Goal: Contribute content: Add original content to the website for others to see

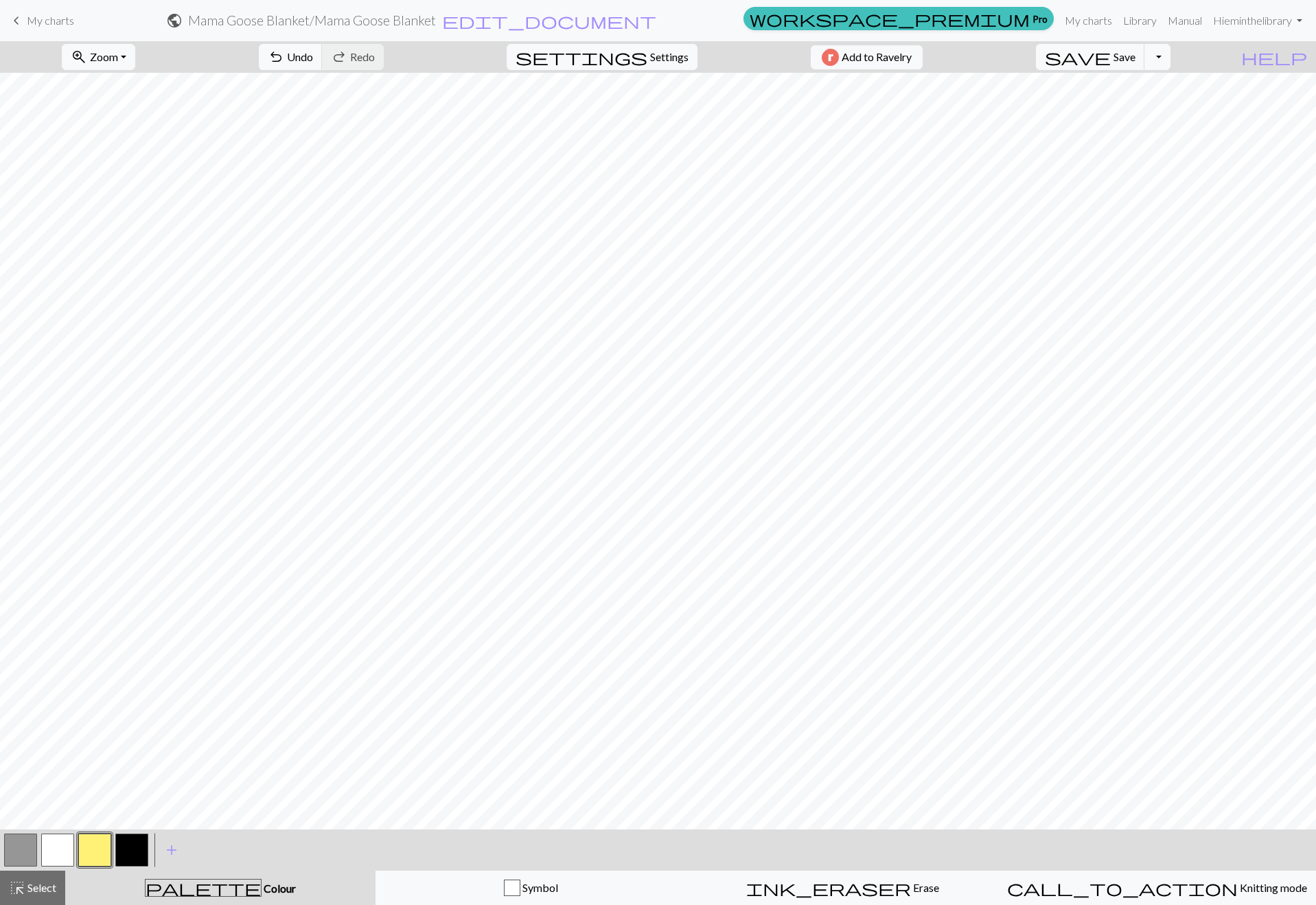
click at [46, 853] on button "button" at bounding box center [57, 850] width 33 height 33
click at [23, 901] on button "highlight_alt Select Select" at bounding box center [33, 888] width 65 height 34
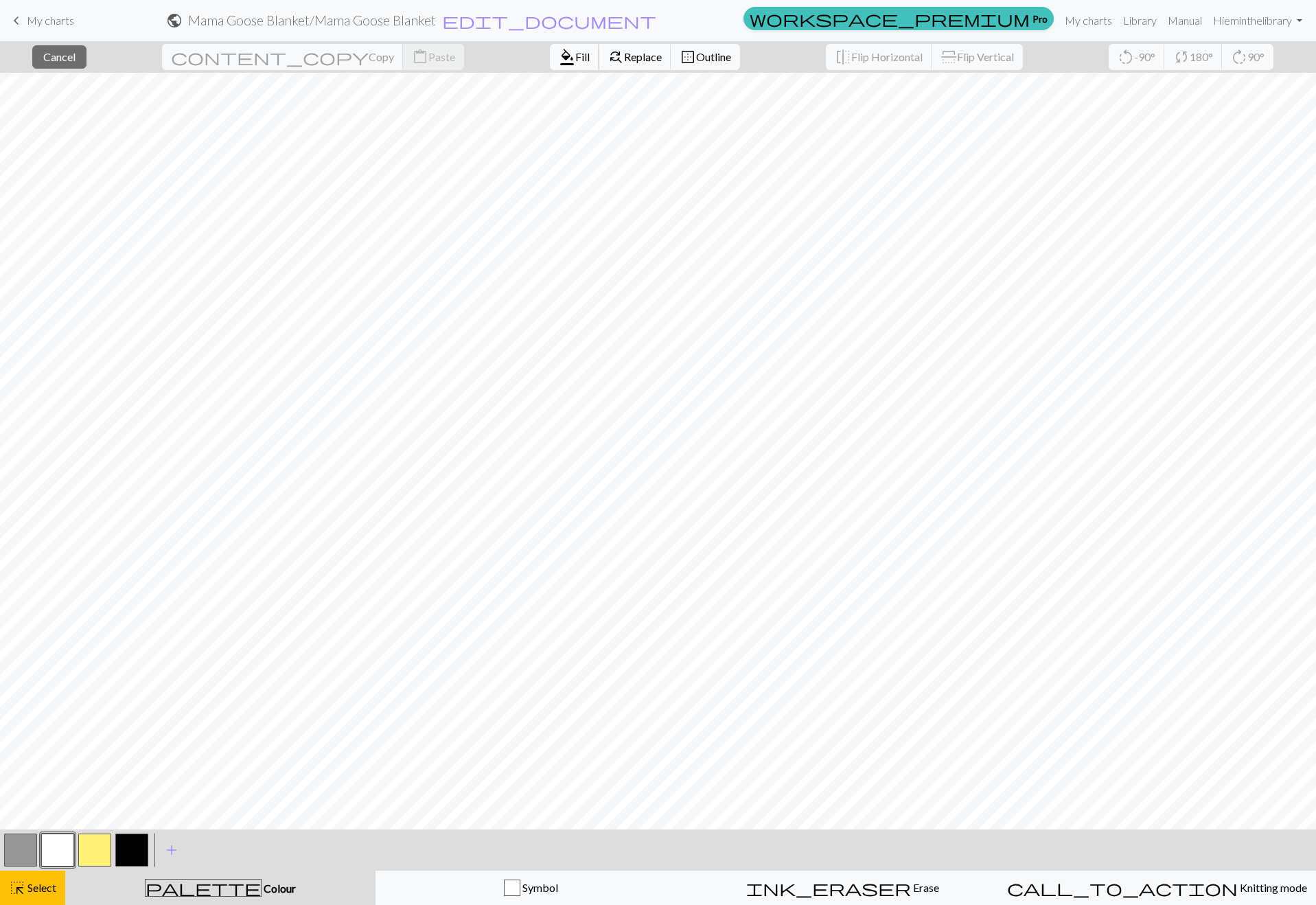
click at [559, 56] on span "format_color_fill" at bounding box center [566, 57] width 16 height 19
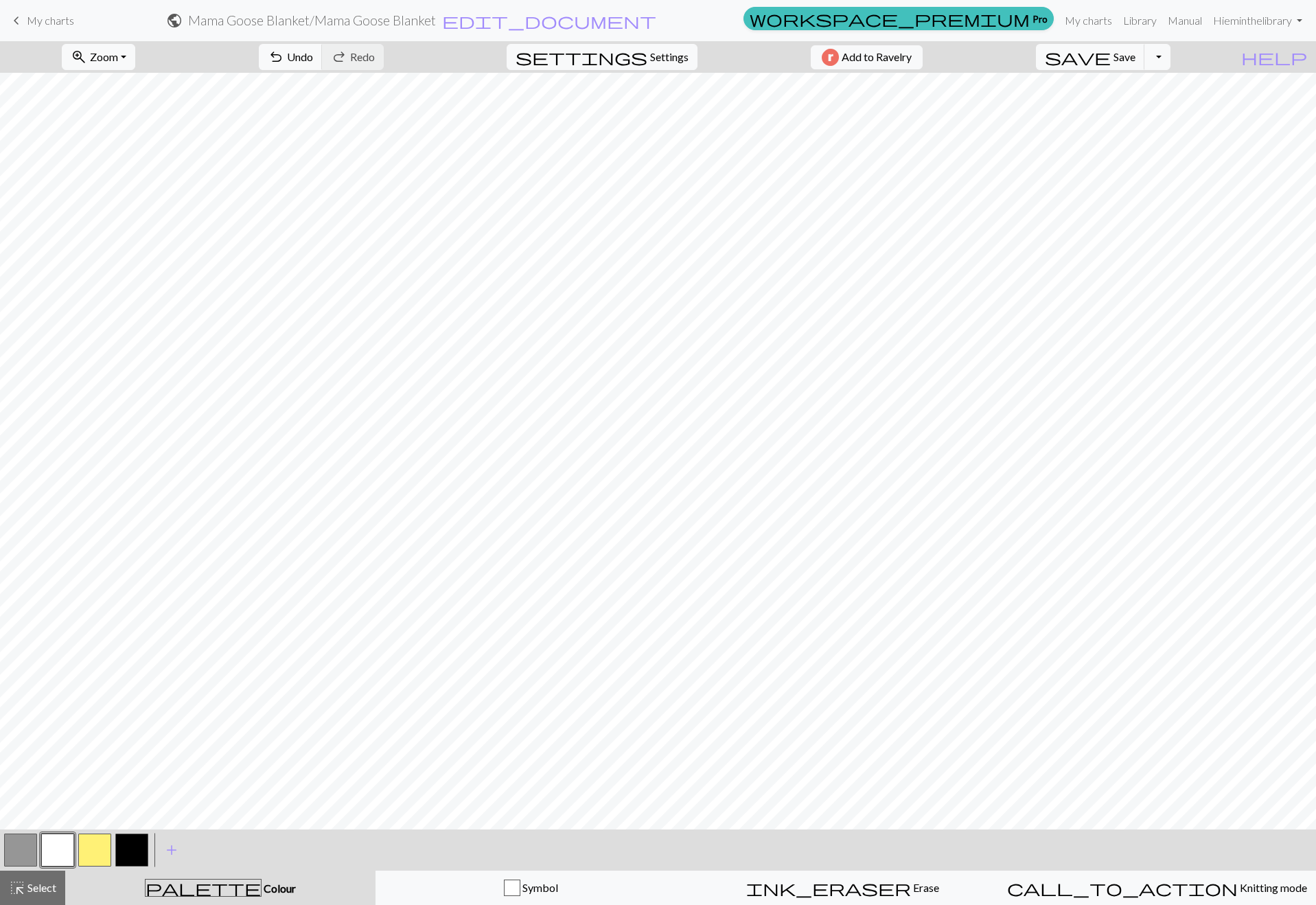
click at [26, 846] on button "button" at bounding box center [21, 850] width 33 height 33
click at [26, 901] on button "highlight_alt Select Select" at bounding box center [33, 888] width 65 height 34
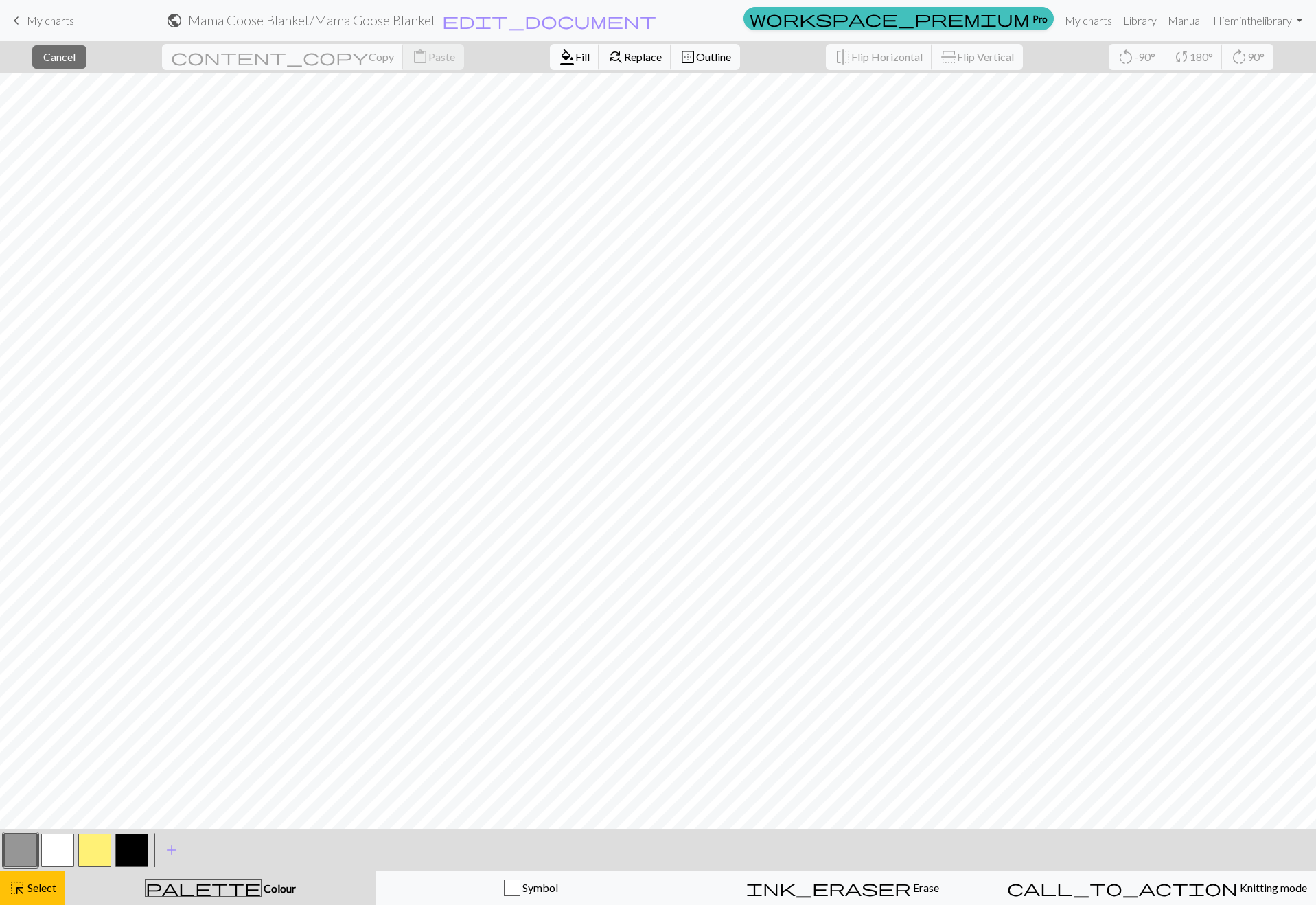
click at [559, 55] on span "format_color_fill" at bounding box center [566, 57] width 16 height 19
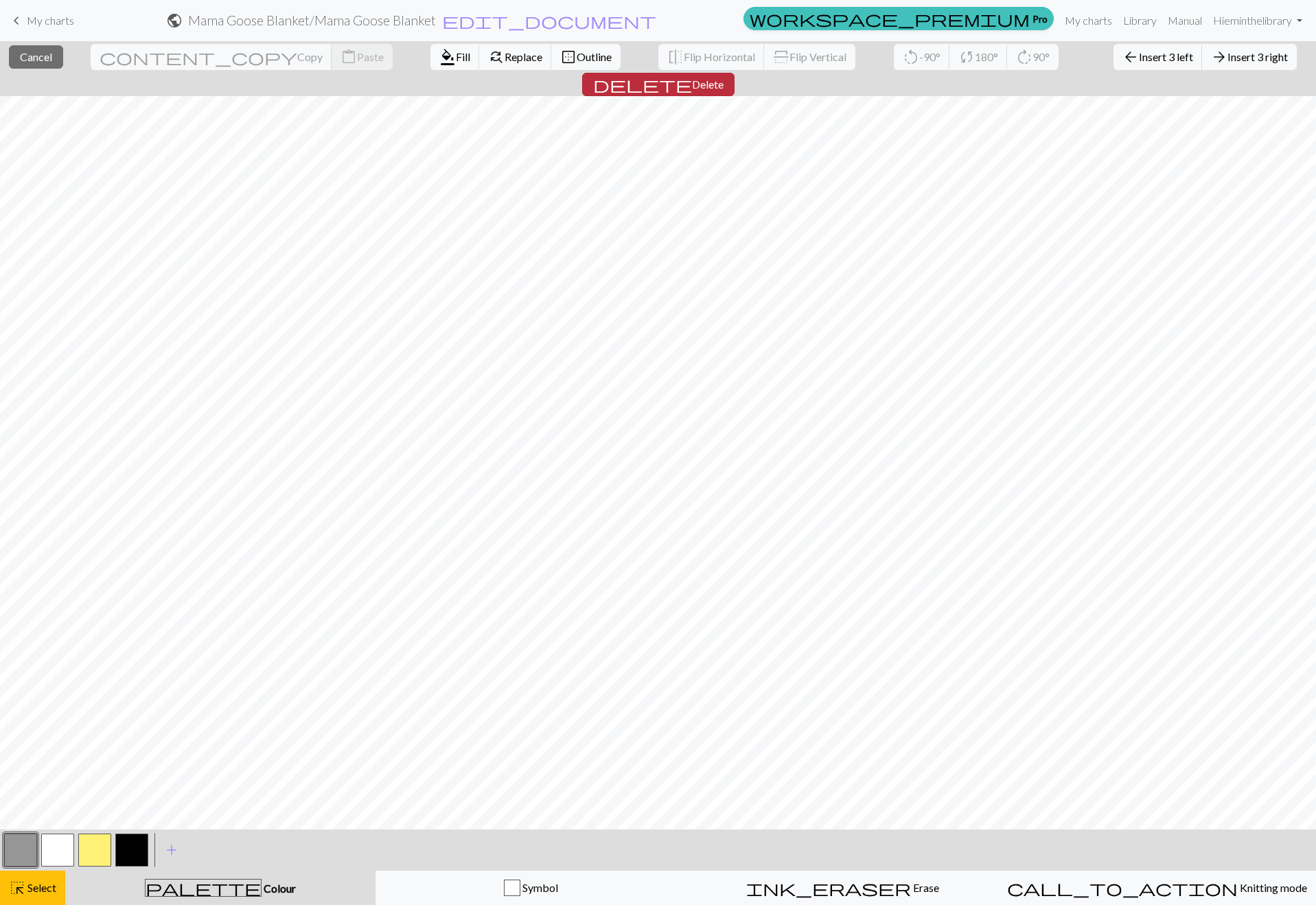
click at [692, 75] on span "delete" at bounding box center [643, 84] width 99 height 19
click at [723, 78] on span "Delete" at bounding box center [708, 84] width 32 height 13
click at [1123, 57] on span "arrow_back" at bounding box center [1131, 57] width 16 height 19
click at [1211, 54] on span "arrow_forward" at bounding box center [1219, 57] width 16 height 19
click at [1139, 57] on span "Insert 1 left" at bounding box center [1166, 57] width 55 height 13
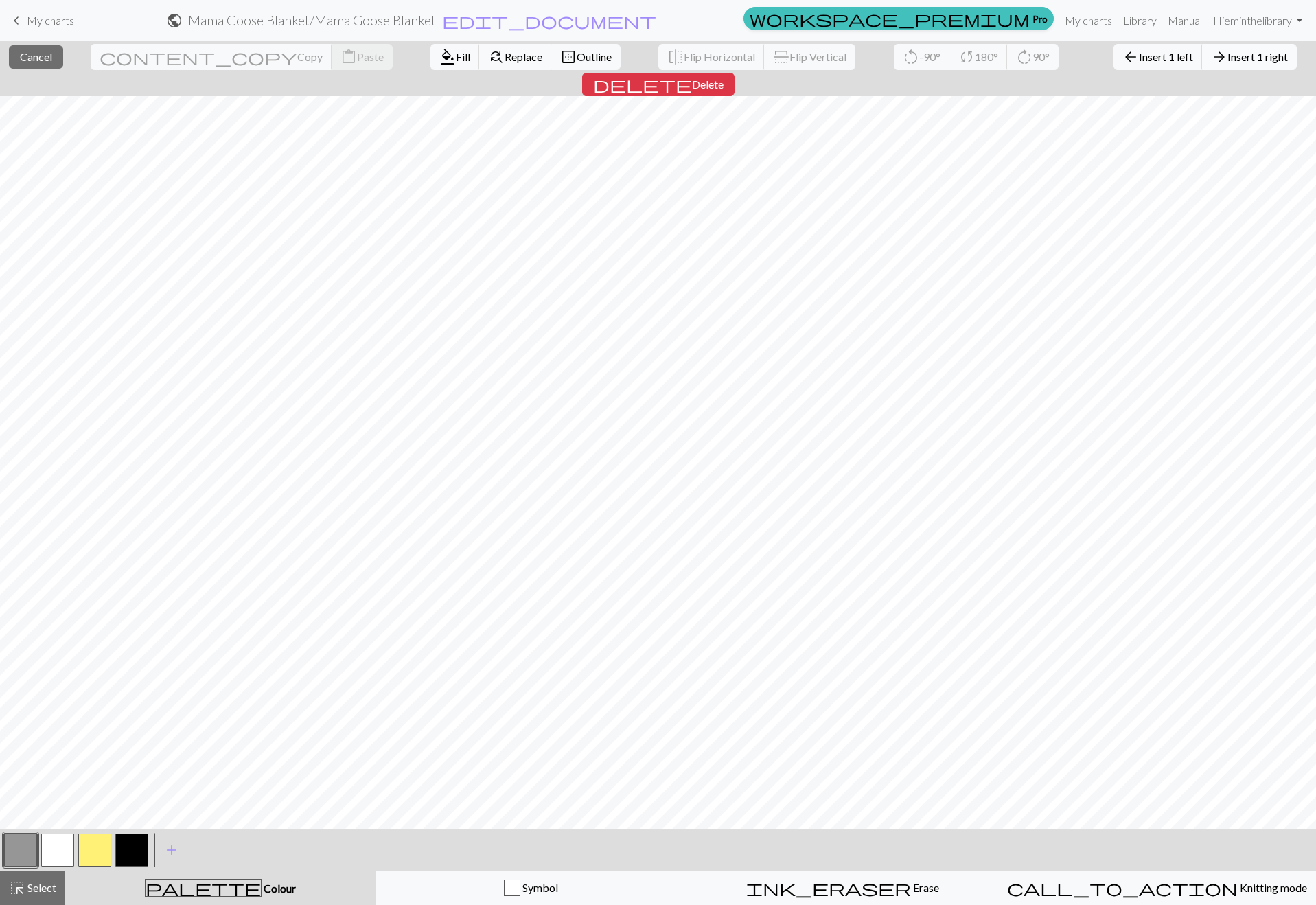
click at [1228, 59] on span "Insert 1 right" at bounding box center [1257, 57] width 60 height 13
click at [1123, 60] on span "arrow_back" at bounding box center [1131, 57] width 16 height 19
click at [1228, 61] on span "Insert 1 right" at bounding box center [1257, 57] width 60 height 13
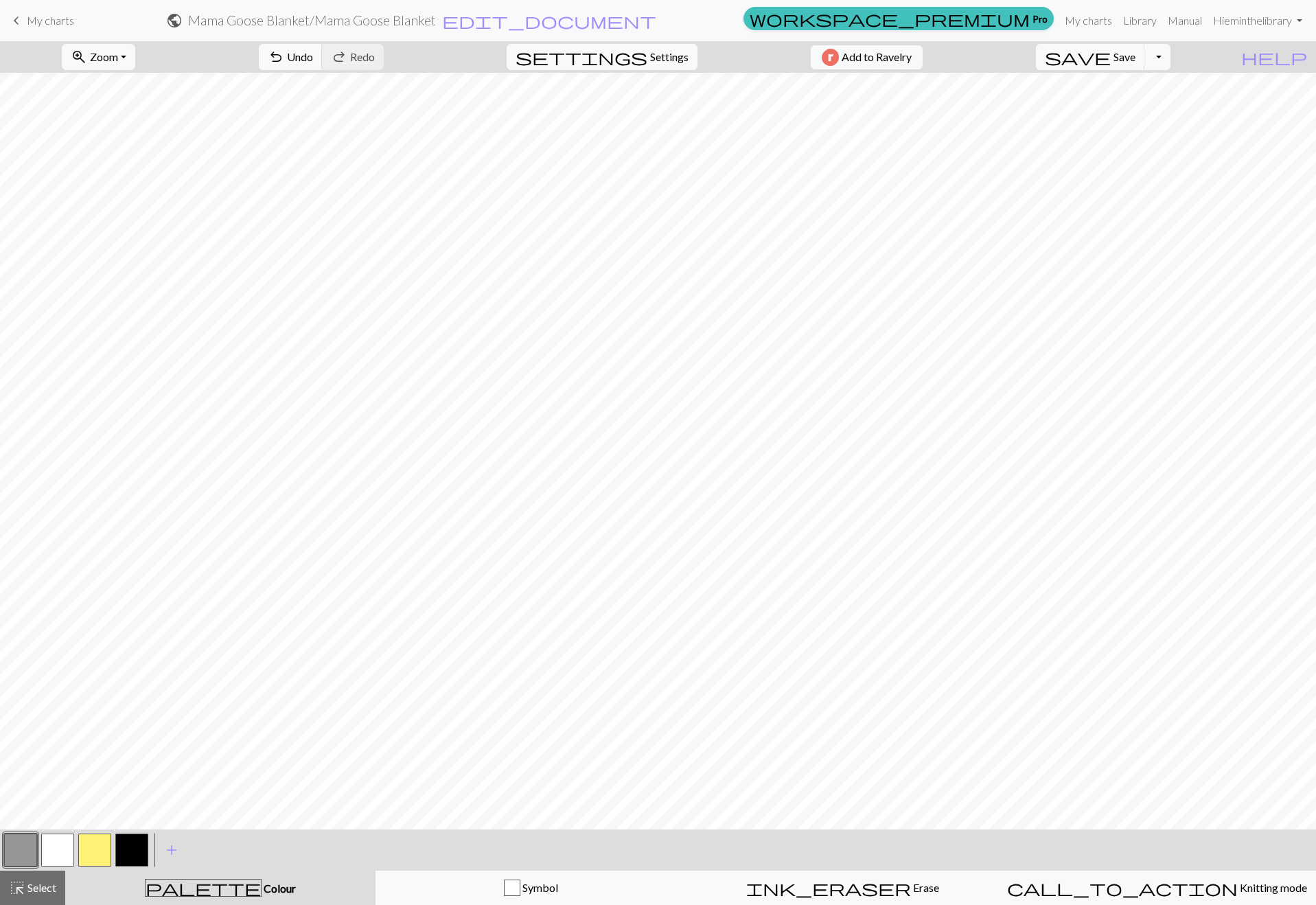
click at [96, 853] on button "button" at bounding box center [95, 850] width 33 height 33
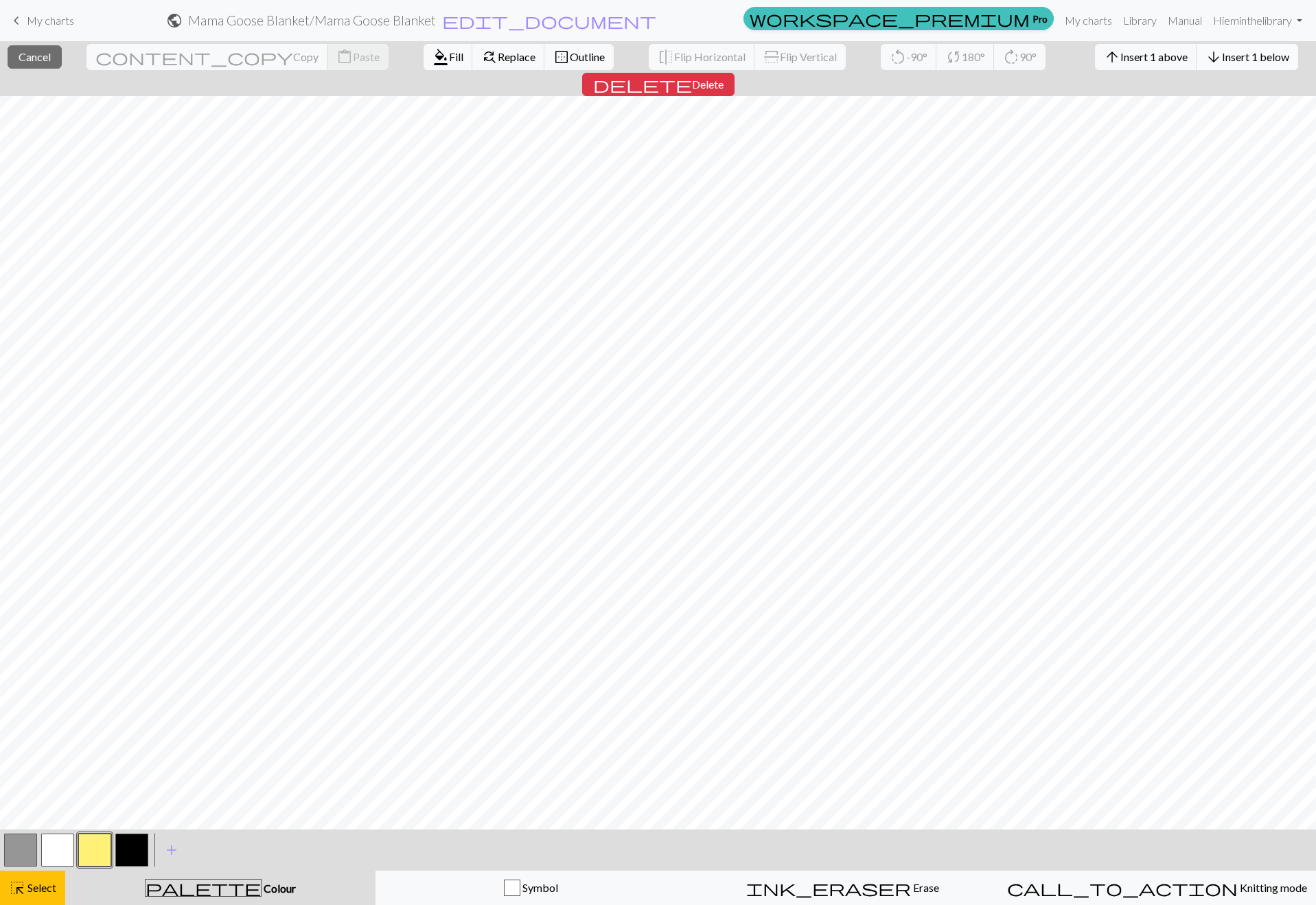
click at [1222, 60] on span "Insert 1 below" at bounding box center [1255, 57] width 67 height 13
click at [1222, 57] on span "Insert 1 below" at bounding box center [1255, 57] width 67 height 13
click at [1095, 64] on button "arrow_upward Insert 1 above" at bounding box center [1146, 57] width 103 height 26
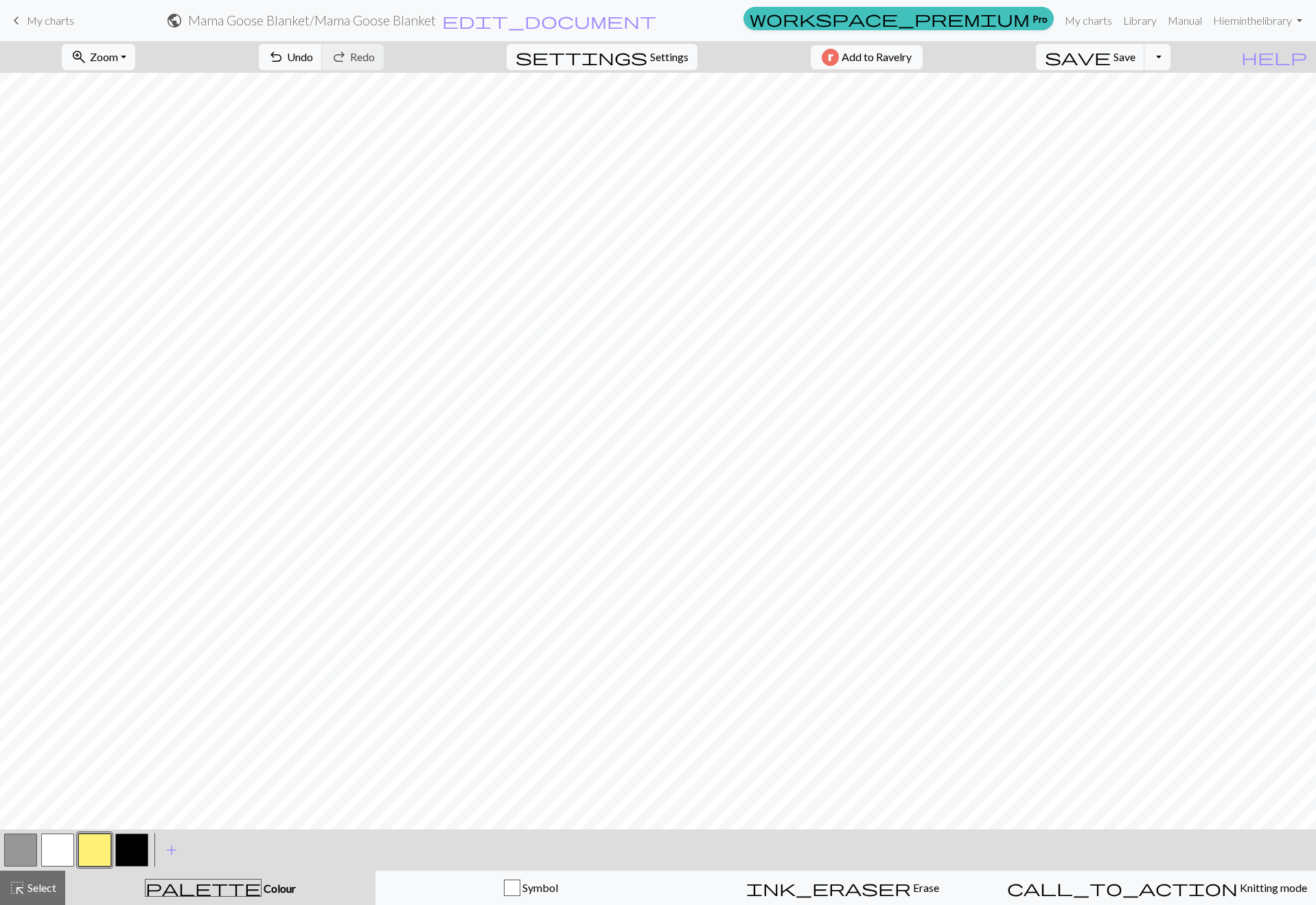
click at [27, 850] on button "button" at bounding box center [21, 850] width 33 height 33
click at [58, 848] on button "button" at bounding box center [57, 850] width 33 height 33
click at [16, 886] on span "highlight_alt" at bounding box center [17, 887] width 16 height 19
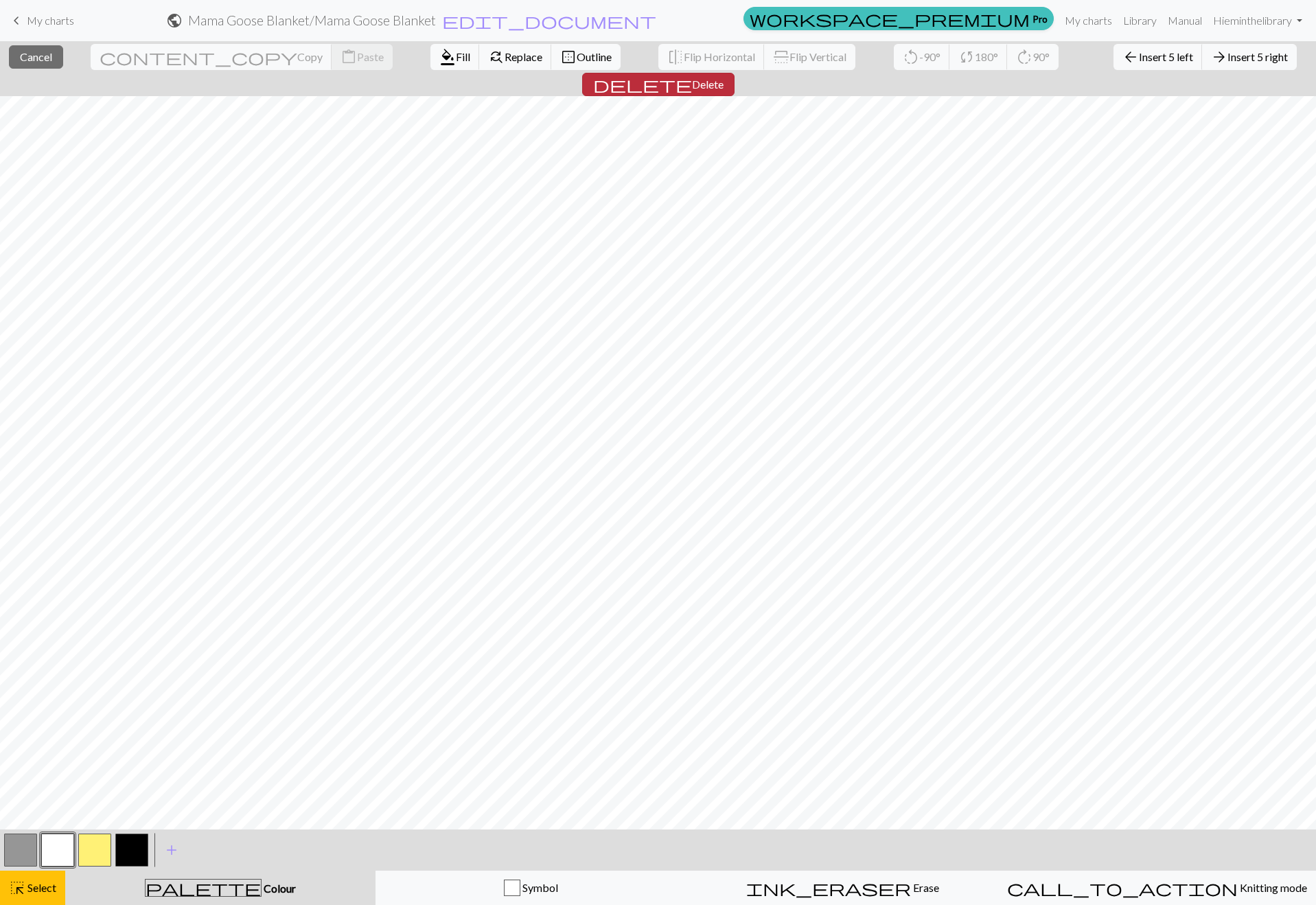
click at [723, 78] on span "Delete" at bounding box center [708, 84] width 32 height 13
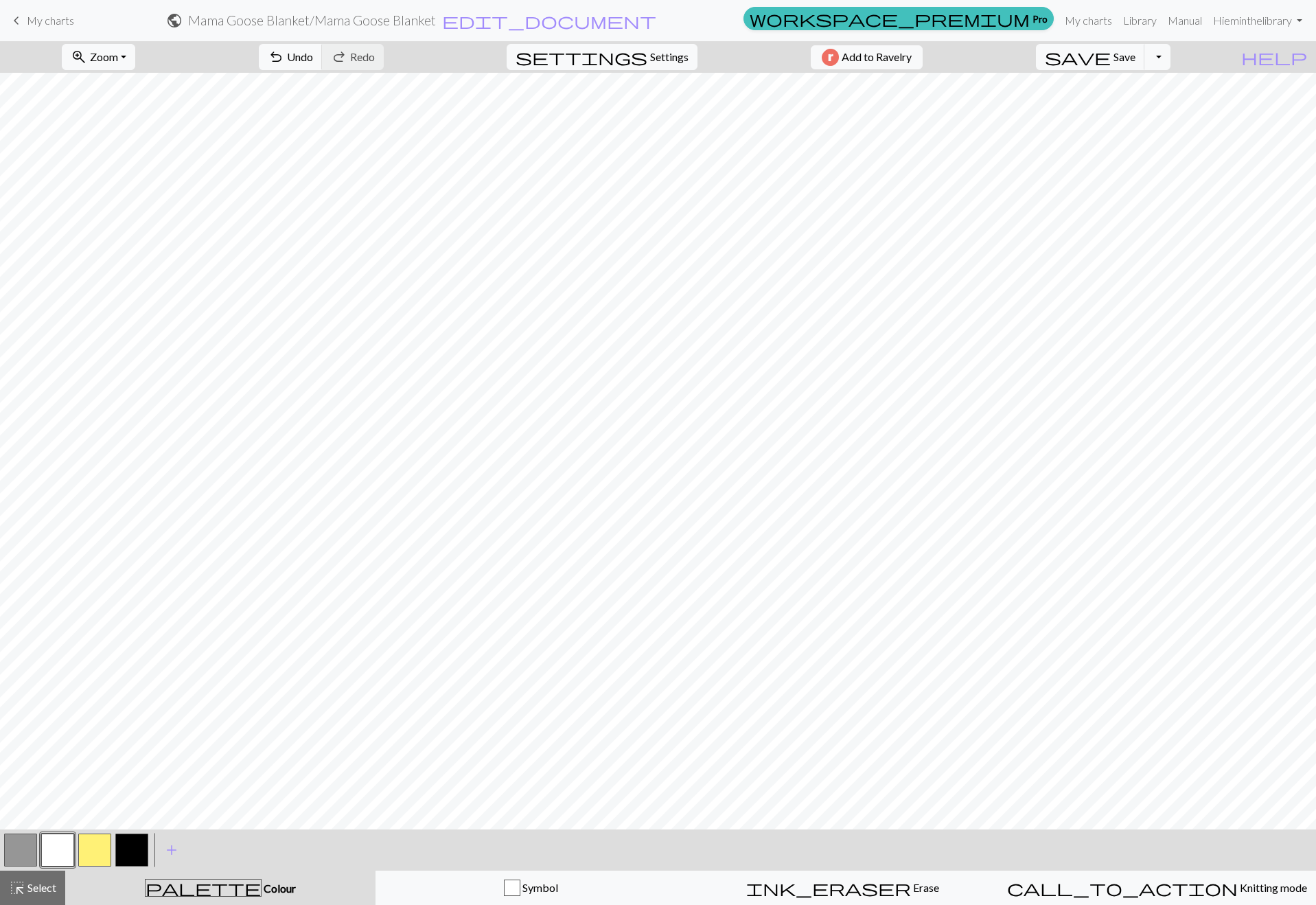
click at [16, 836] on button "button" at bounding box center [21, 850] width 33 height 33
click at [47, 844] on button "button" at bounding box center [57, 850] width 33 height 33
click at [95, 855] on button "button" at bounding box center [95, 850] width 33 height 33
click at [57, 848] on button "button" at bounding box center [57, 850] width 33 height 33
click at [41, 901] on button "highlight_alt Select Select" at bounding box center [33, 888] width 65 height 34
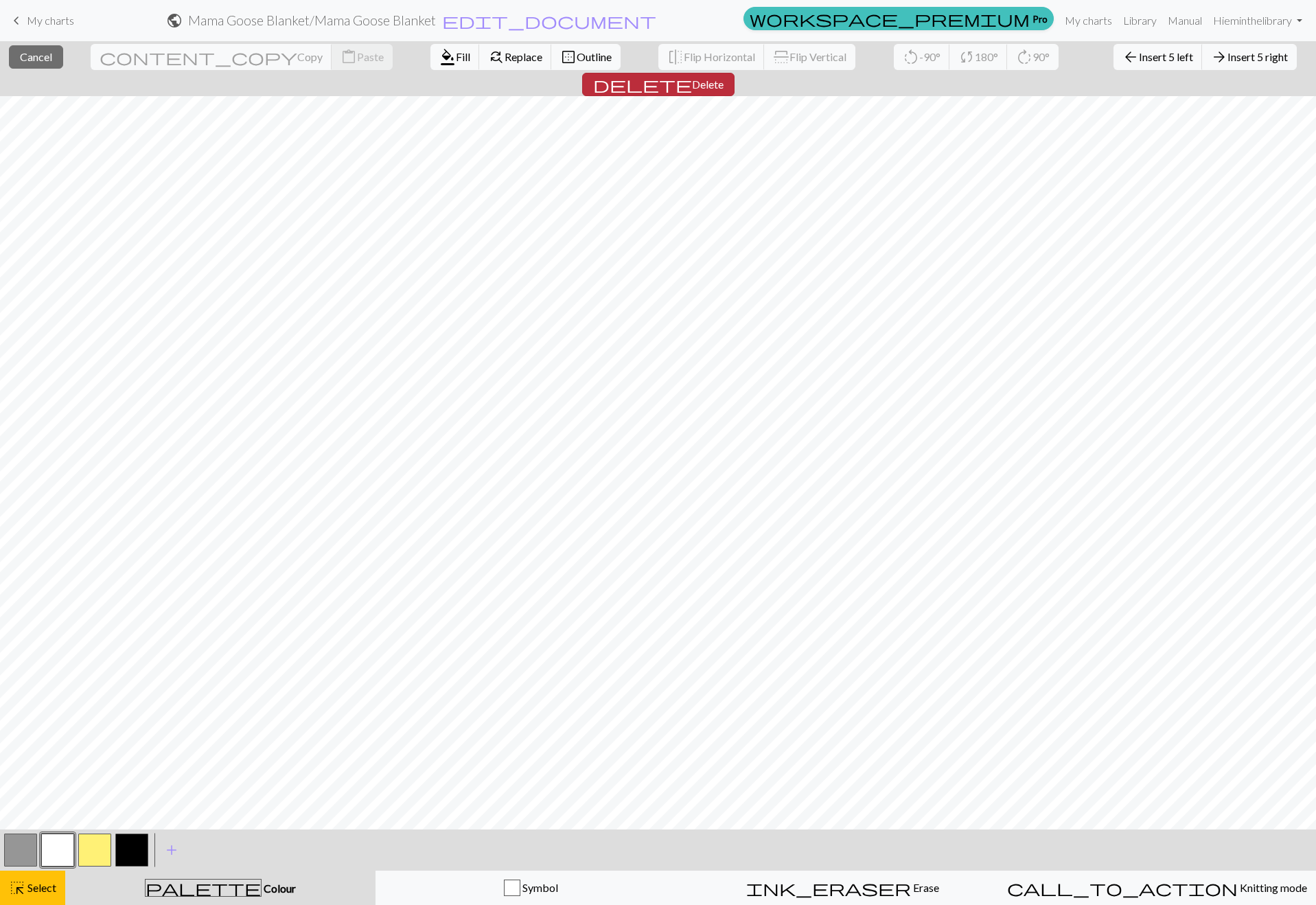
click at [692, 75] on span "delete" at bounding box center [643, 84] width 99 height 19
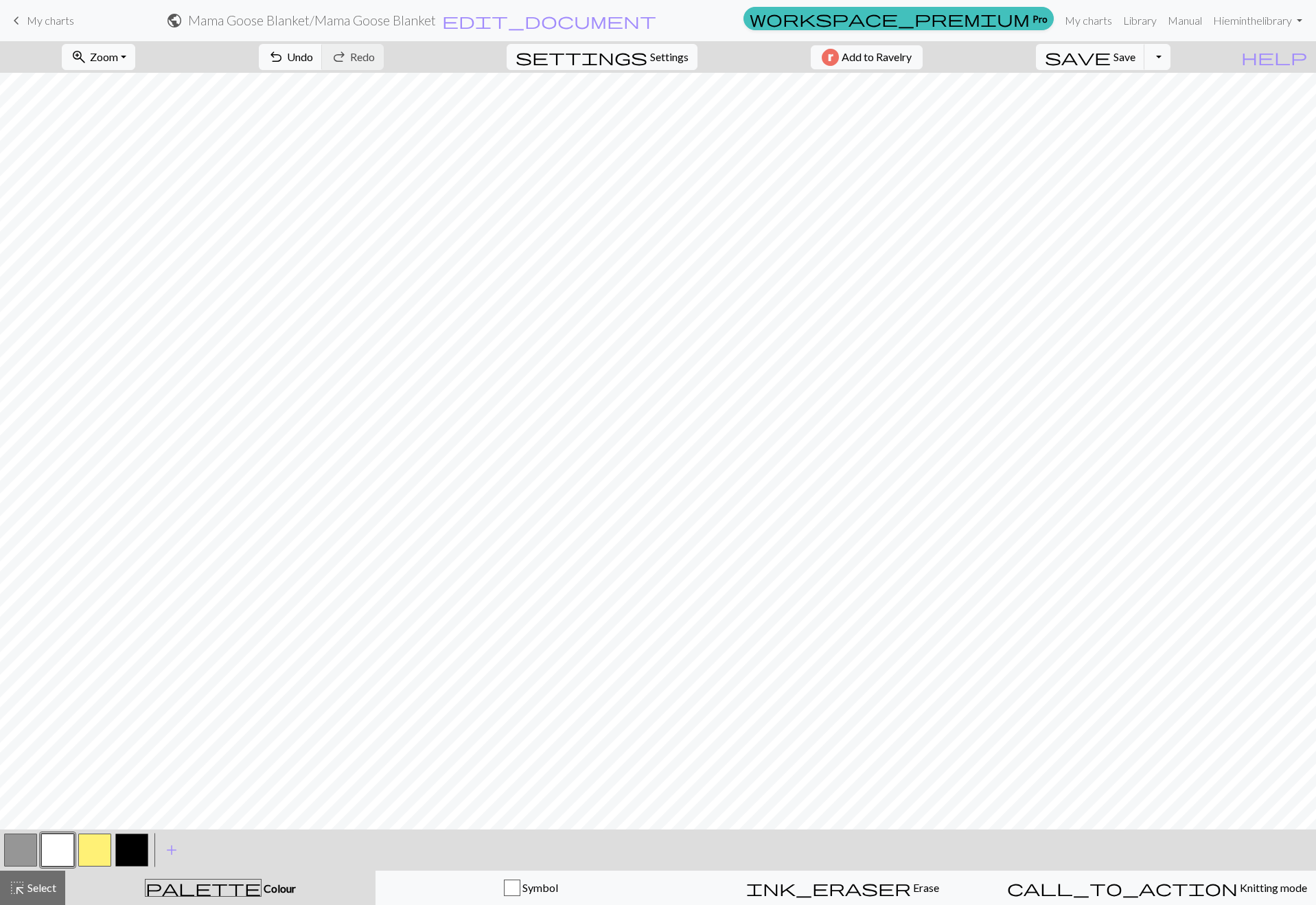
click at [93, 846] on button "button" at bounding box center [95, 850] width 33 height 33
click at [62, 843] on button "button" at bounding box center [57, 850] width 33 height 33
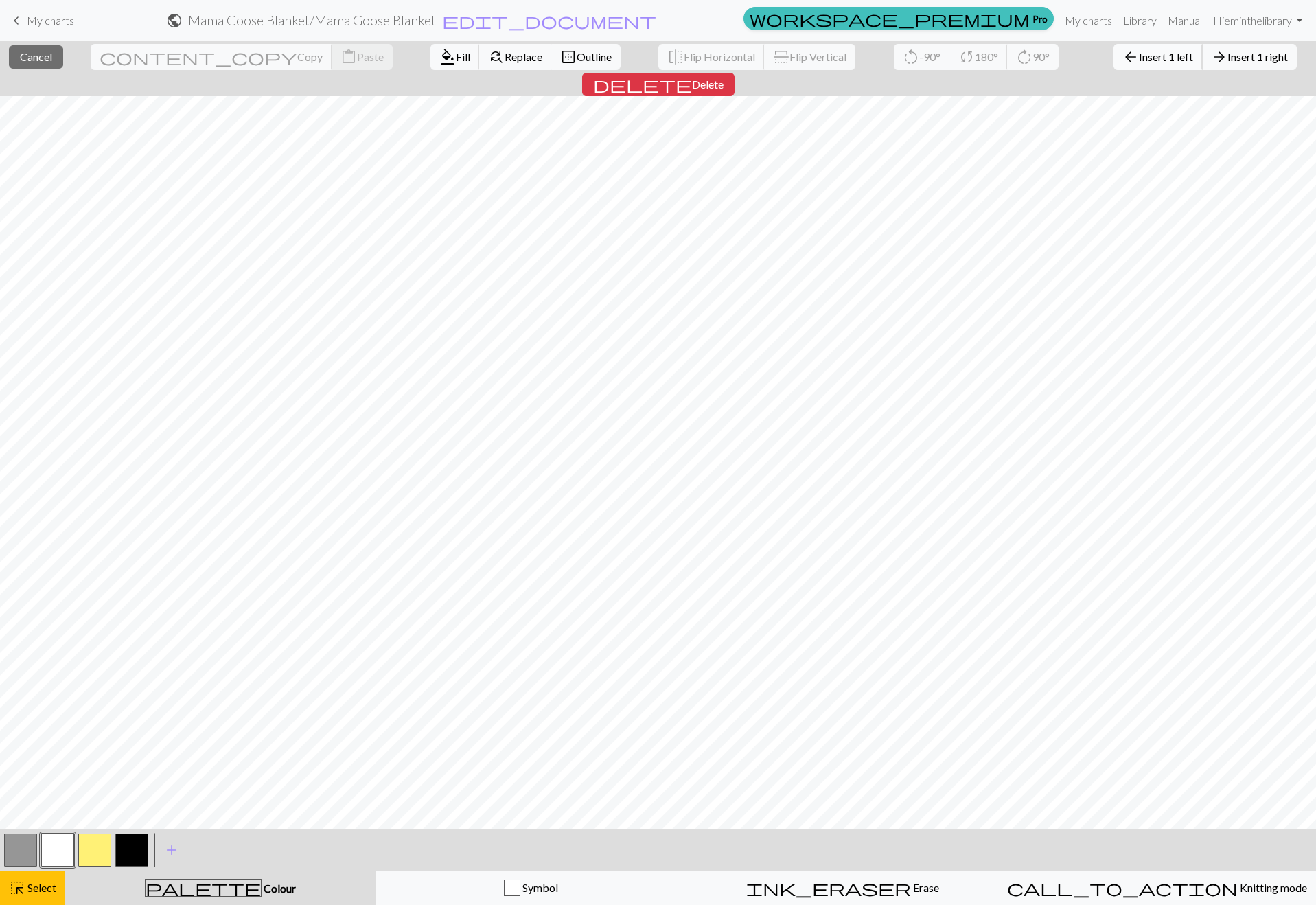
click at [1139, 59] on span "Insert 1 left" at bounding box center [1166, 57] width 55 height 13
click at [1228, 60] on span "Insert 1 right" at bounding box center [1257, 57] width 60 height 13
click at [1139, 60] on span "Insert 1 left" at bounding box center [1166, 57] width 55 height 13
click at [1202, 66] on button "arrow_forward Insert 1 right" at bounding box center [1249, 57] width 95 height 26
click at [1139, 51] on span "Insert 1 left" at bounding box center [1166, 57] width 55 height 13
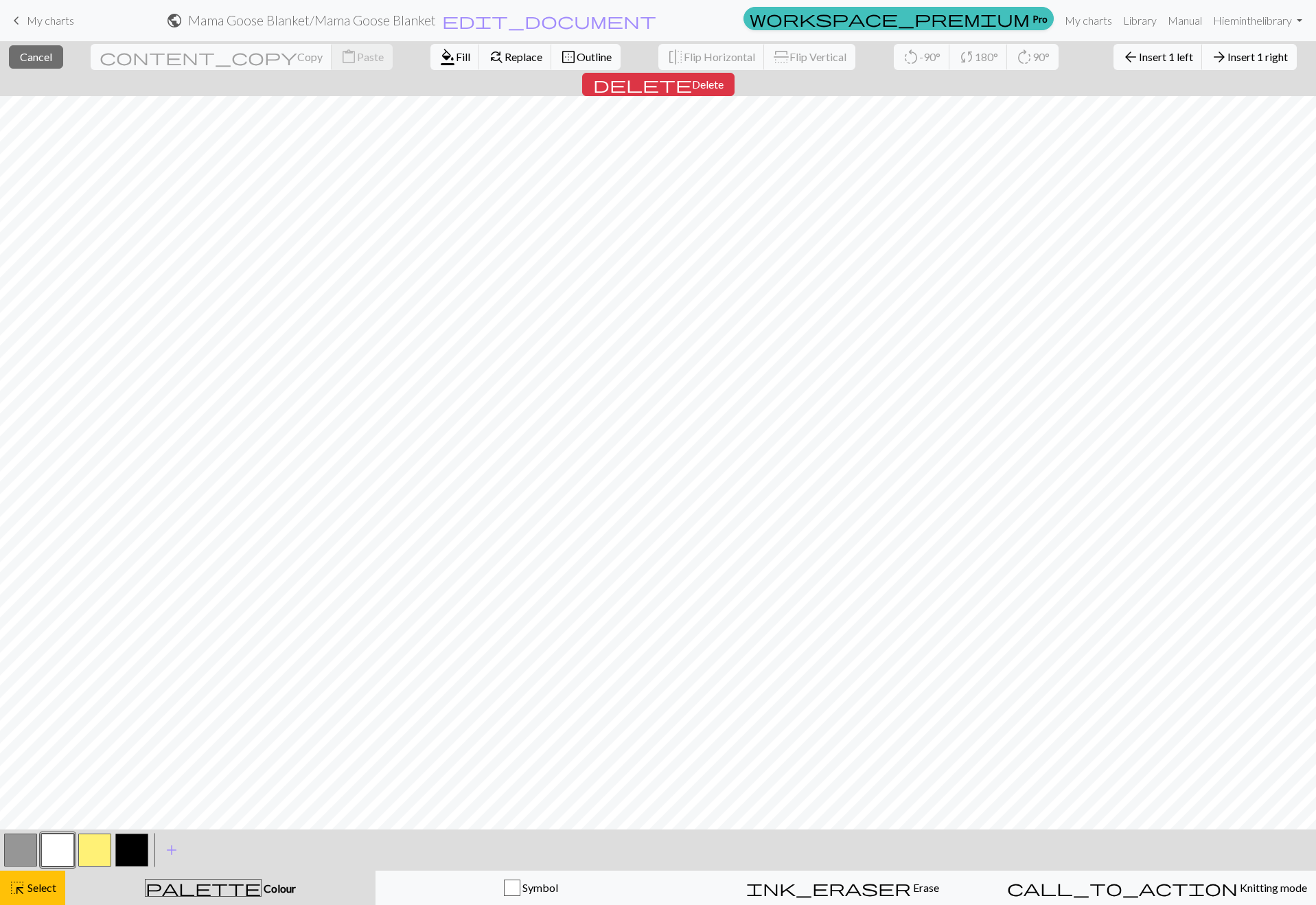
click at [1228, 51] on span "Insert 1 right" at bounding box center [1257, 57] width 60 height 13
click at [1139, 52] on span "Insert 1 left" at bounding box center [1166, 57] width 55 height 13
click at [1228, 62] on span "Insert 1 right" at bounding box center [1257, 57] width 60 height 13
click at [1139, 60] on span "Insert 1 left" at bounding box center [1166, 57] width 55 height 13
click at [1228, 61] on span "Insert 1 right" at bounding box center [1257, 57] width 60 height 13
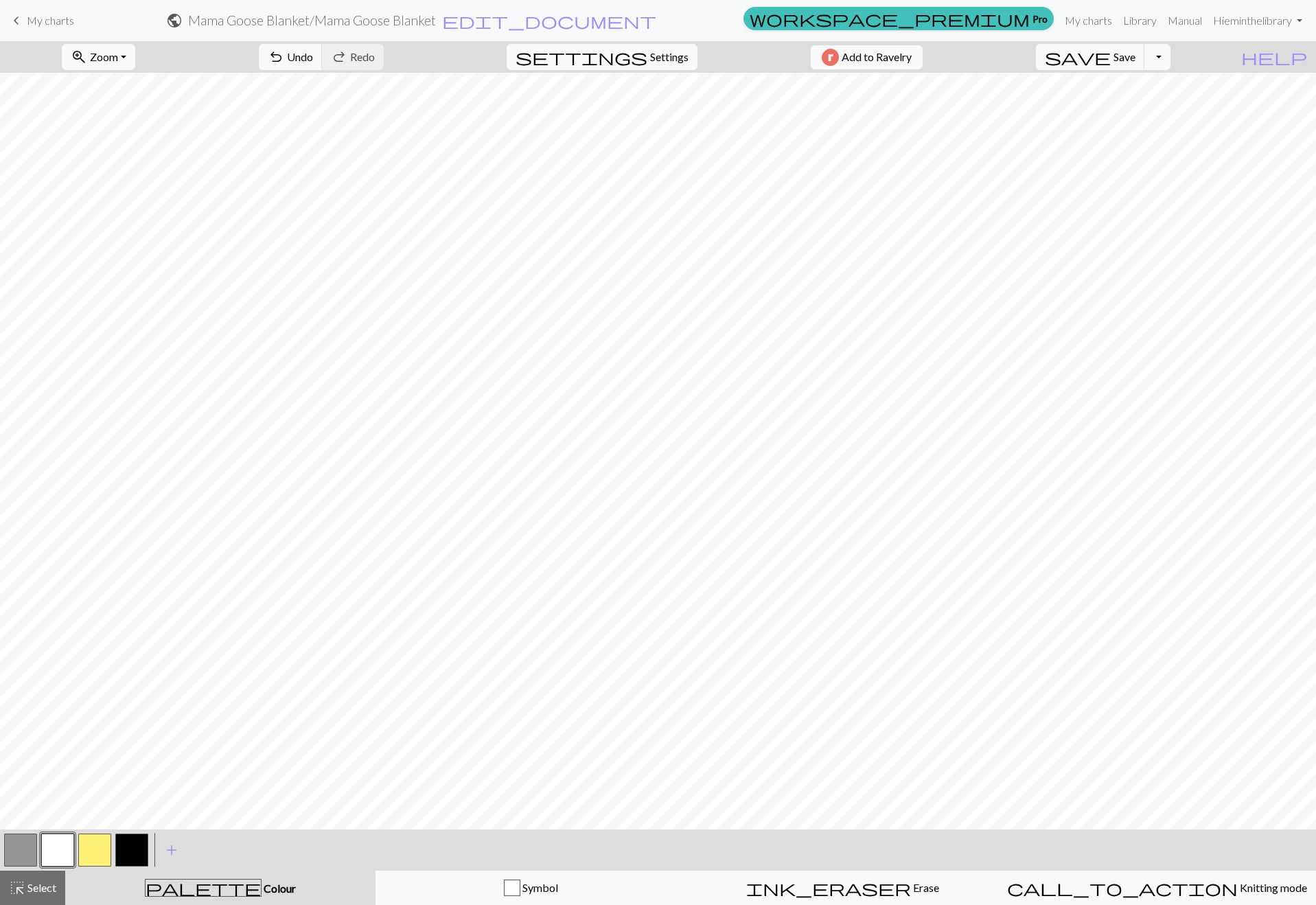
click at [30, 855] on button "button" at bounding box center [21, 850] width 33 height 33
click at [55, 840] on button "button" at bounding box center [57, 850] width 33 height 33
click at [90, 846] on button "button" at bounding box center [95, 850] width 33 height 33
click at [64, 855] on button "button" at bounding box center [57, 850] width 33 height 33
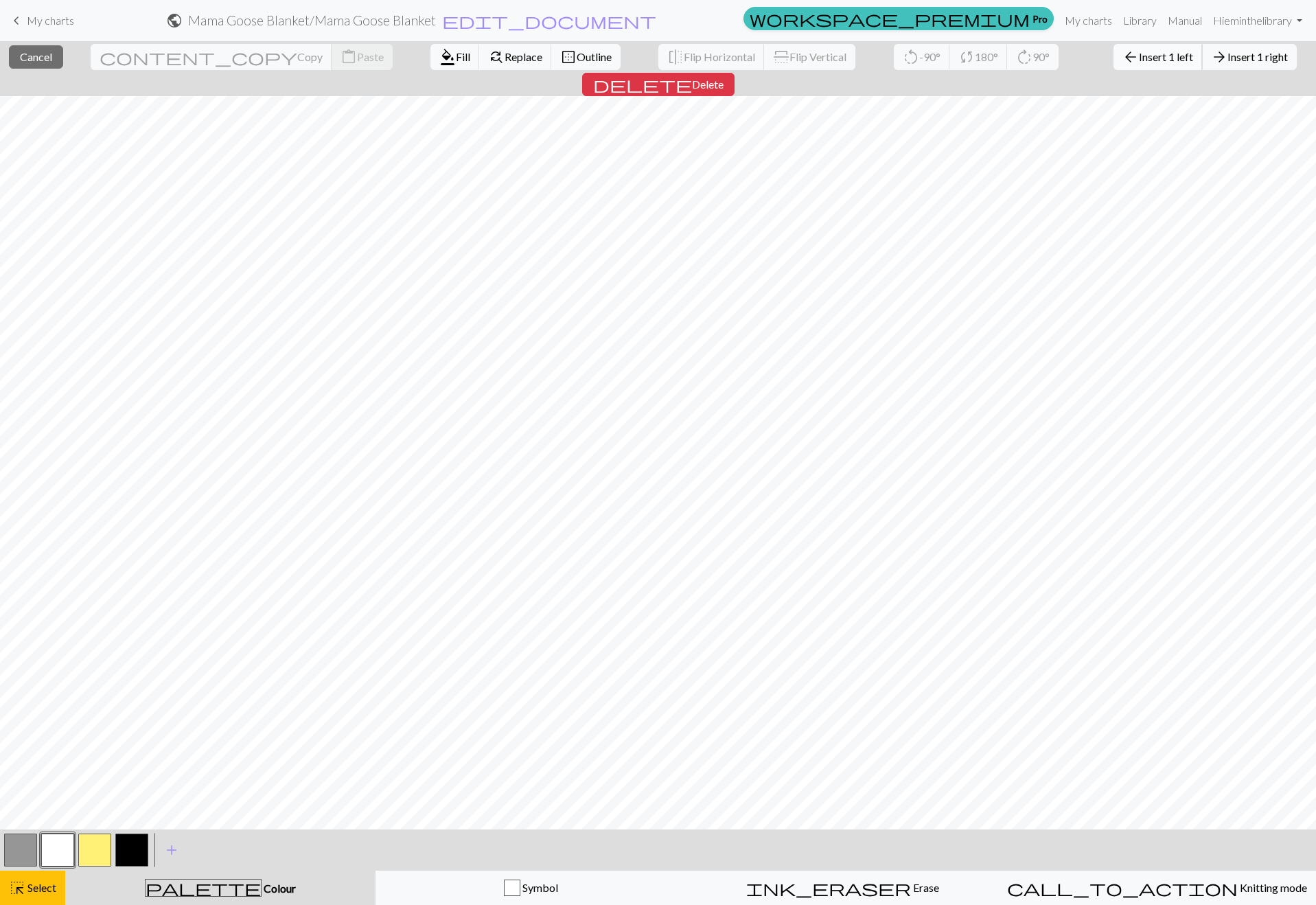
click at [1139, 54] on span "Insert 1 left" at bounding box center [1166, 57] width 55 height 13
click at [692, 75] on span "delete" at bounding box center [643, 84] width 99 height 19
click at [1114, 65] on button "arrow_back Insert 1 left" at bounding box center [1158, 57] width 89 height 26
click at [723, 78] on span "Delete" at bounding box center [708, 84] width 32 height 13
click at [1228, 54] on span "Insert 1 right" at bounding box center [1257, 57] width 60 height 13
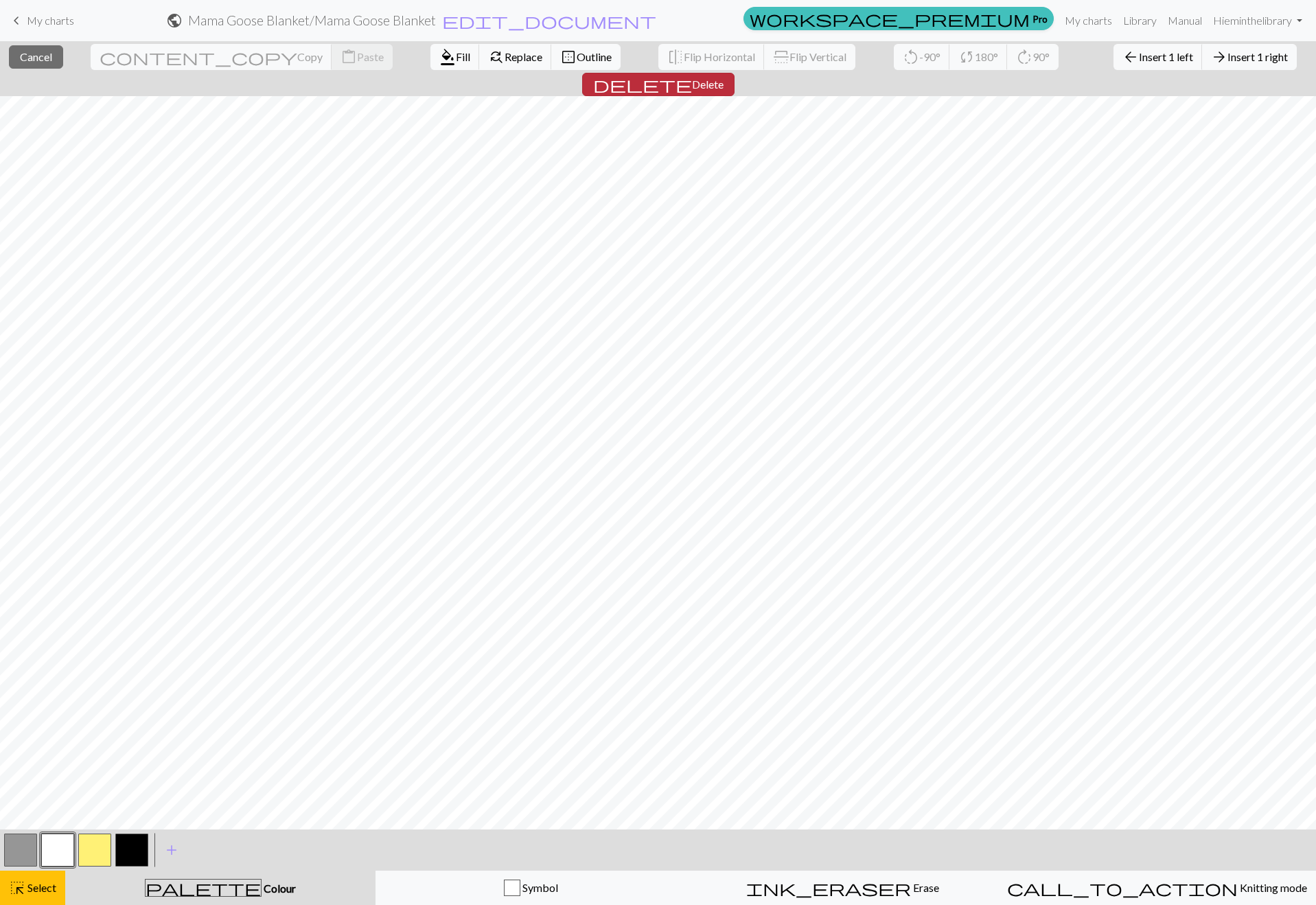
click at [723, 78] on span "Delete" at bounding box center [708, 84] width 32 height 13
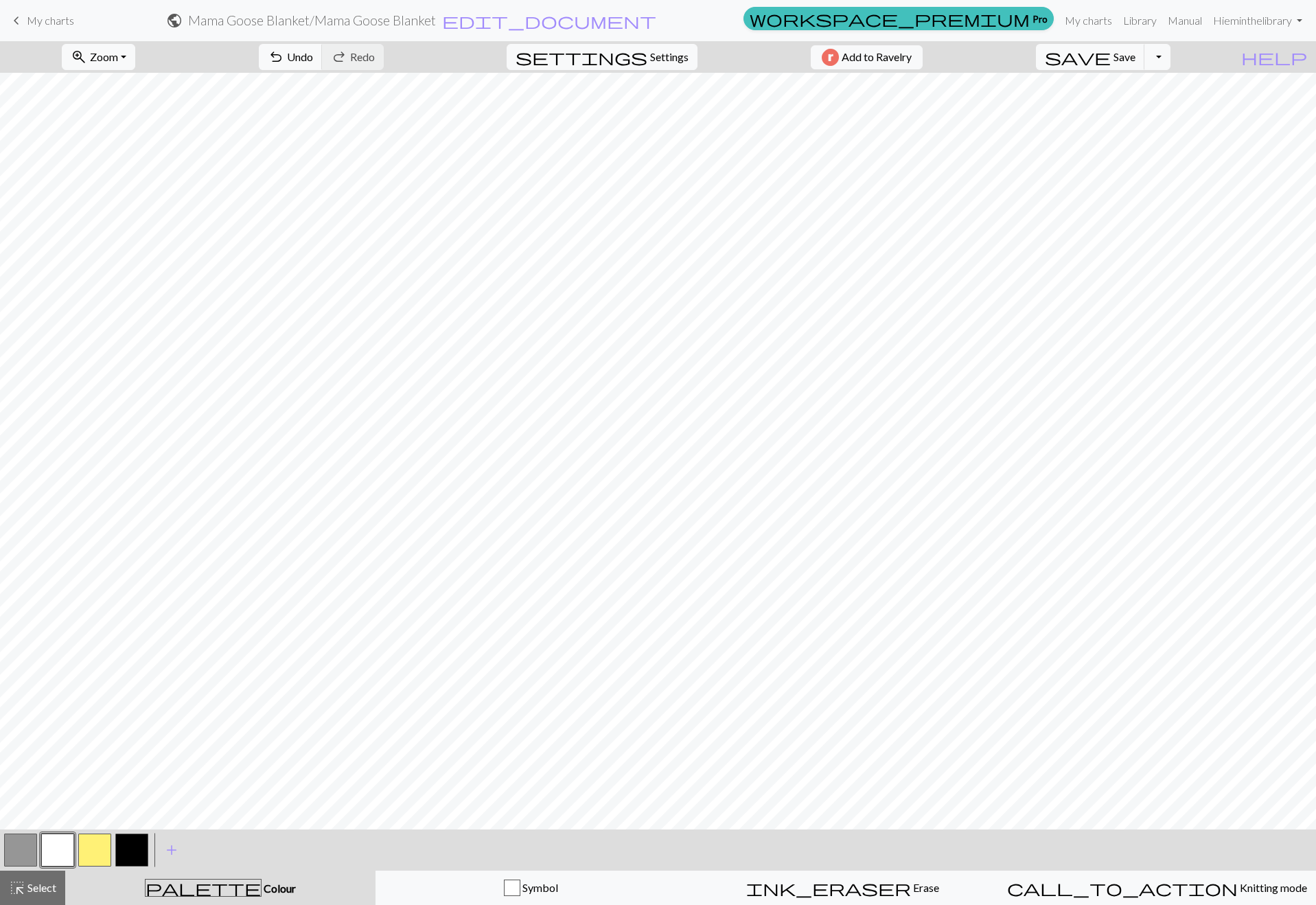
click at [18, 838] on button "button" at bounding box center [21, 850] width 33 height 33
click at [62, 847] on button "button" at bounding box center [57, 850] width 33 height 33
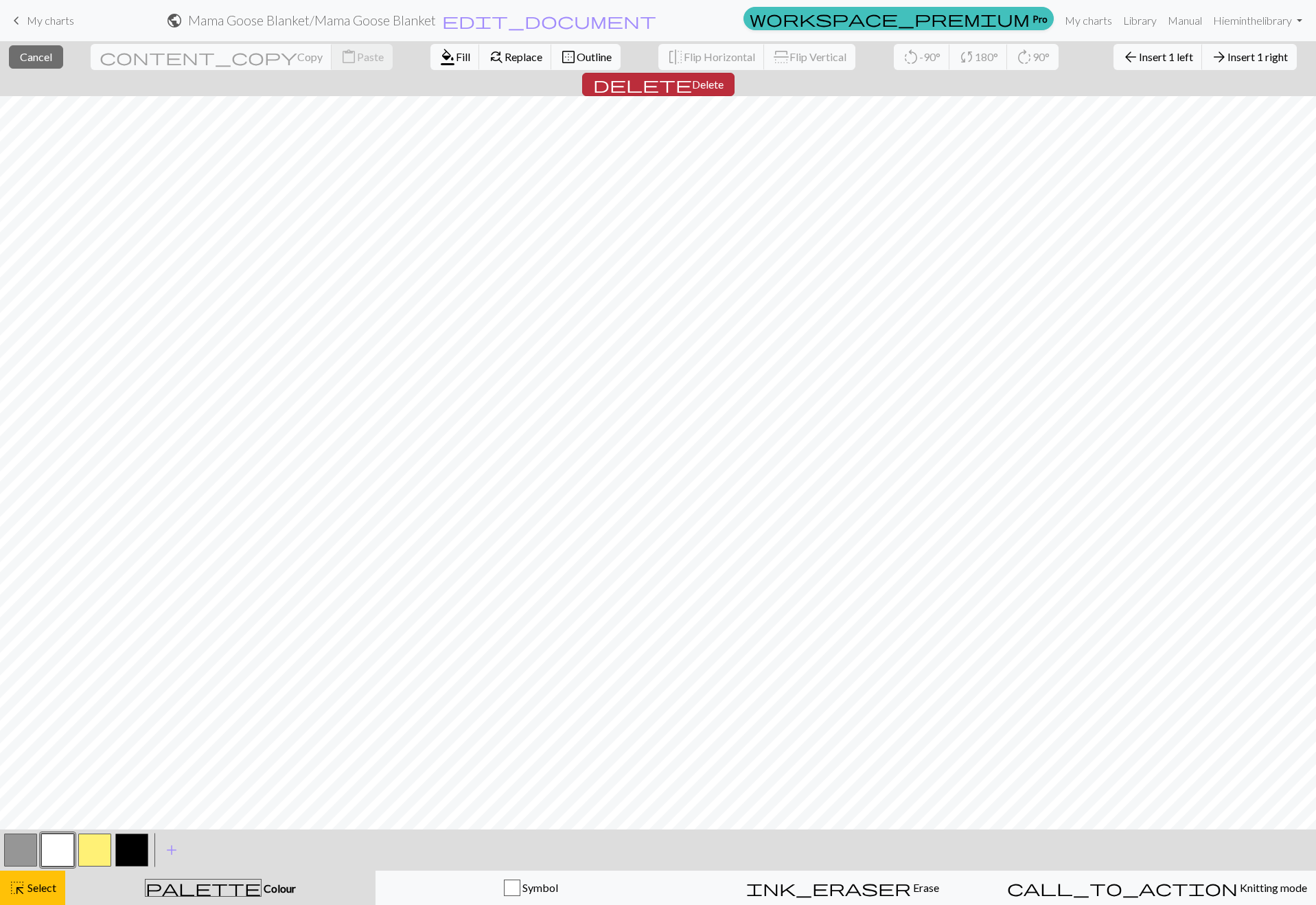
click at [723, 78] on span "Delete" at bounding box center [708, 84] width 32 height 13
click at [692, 75] on span "delete" at bounding box center [643, 84] width 99 height 19
click at [1228, 57] on span "Insert 1 right" at bounding box center [1257, 57] width 60 height 13
click at [1139, 55] on span "Insert 1 left" at bounding box center [1166, 57] width 55 height 13
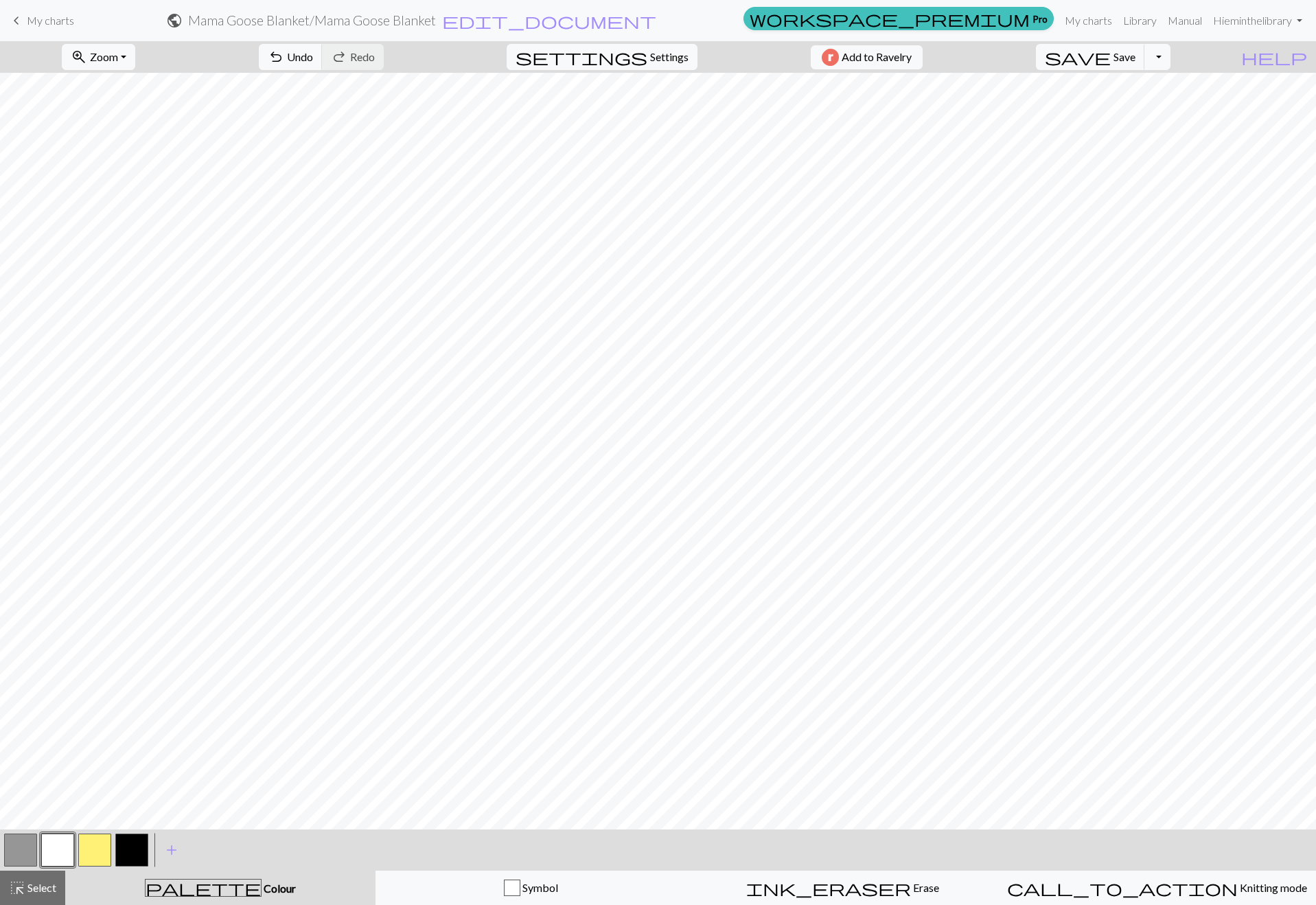
click at [4, 848] on button "button" at bounding box center [21, 850] width 33 height 33
click at [651, 886] on div "Symbol" at bounding box center [531, 887] width 294 height 16
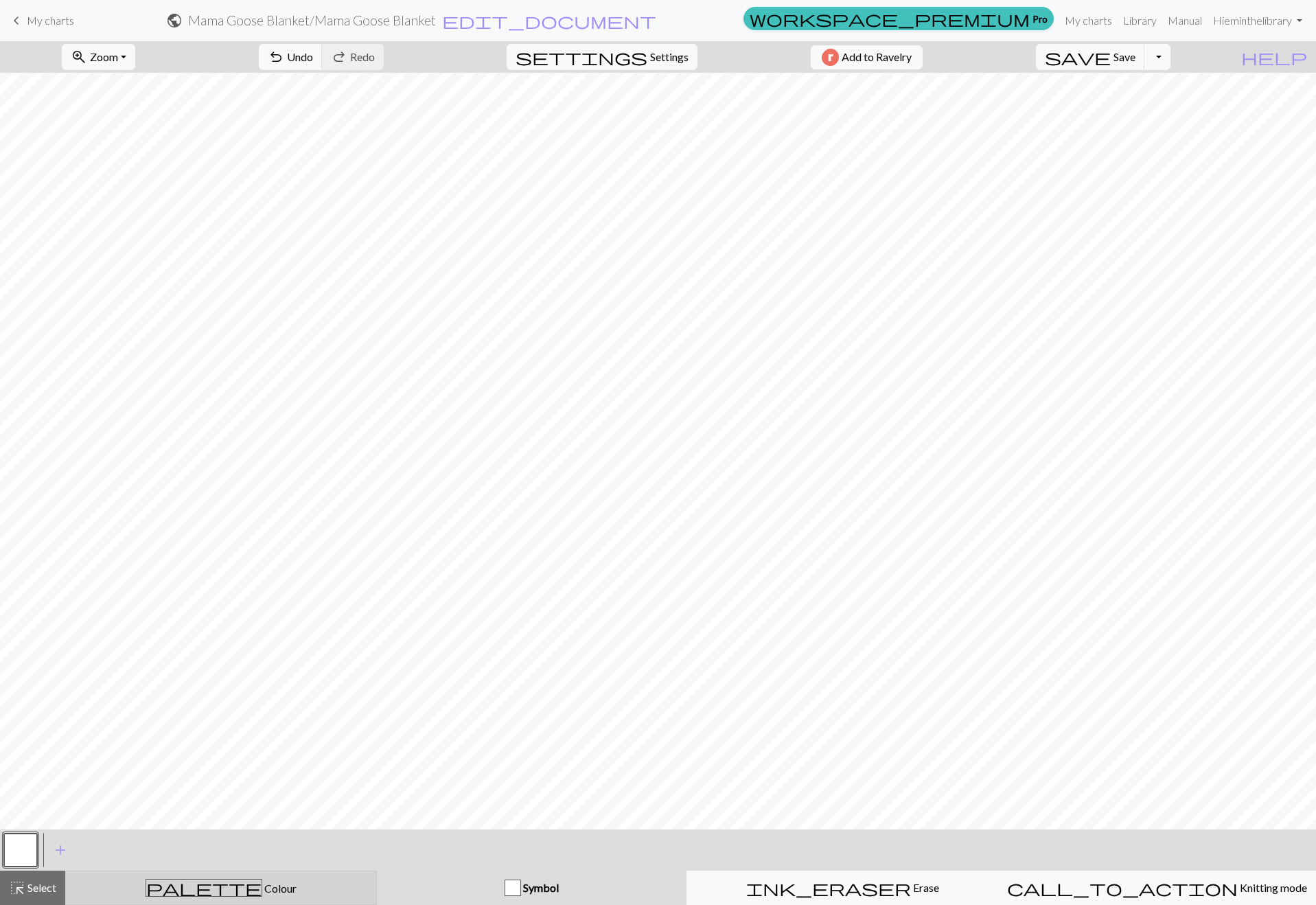
click at [193, 892] on div "palette Colour Colour" at bounding box center [221, 887] width 294 height 18
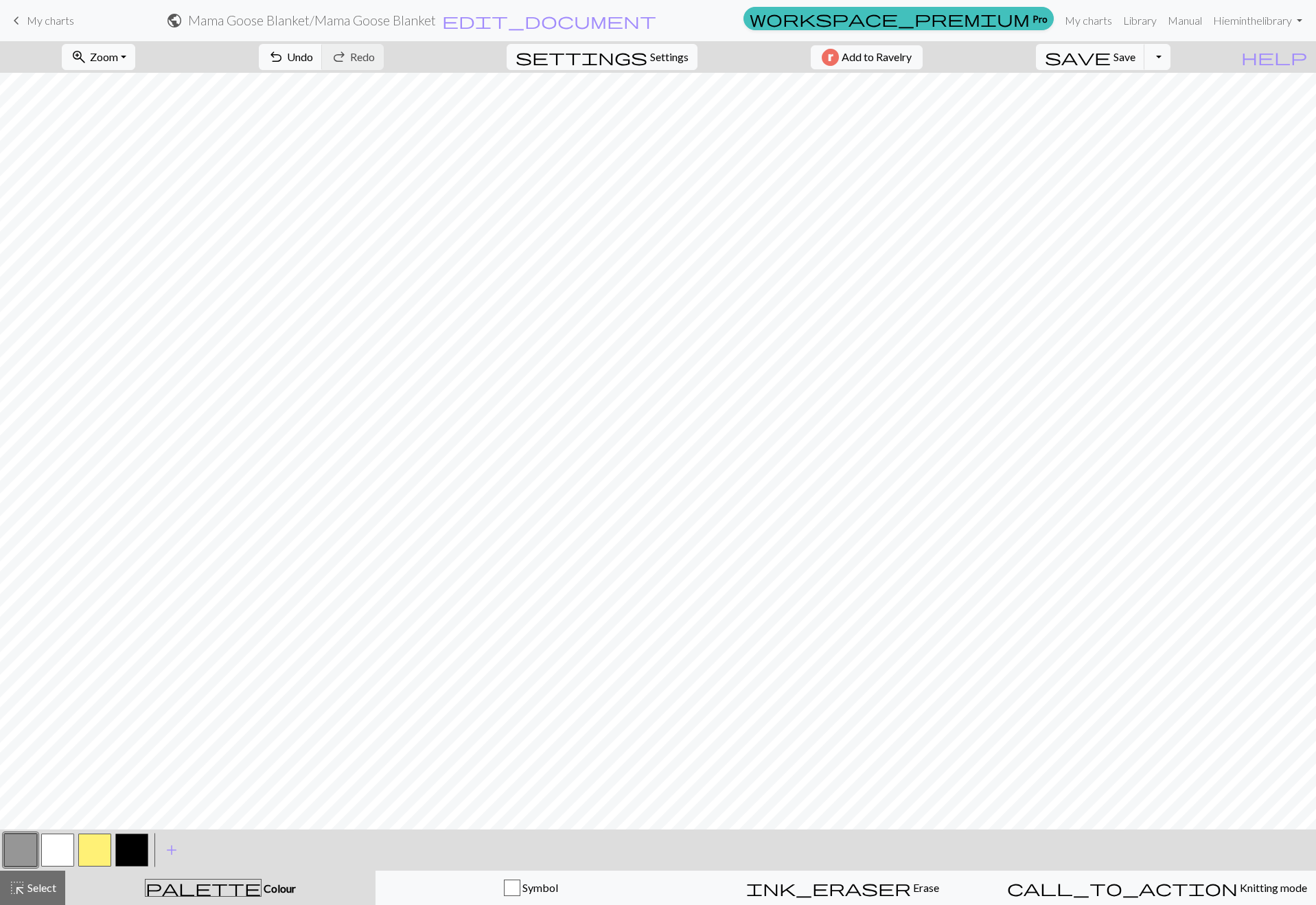
click at [196, 883] on span "palette" at bounding box center [203, 887] width 115 height 19
click at [62, 852] on button "button" at bounding box center [57, 850] width 33 height 33
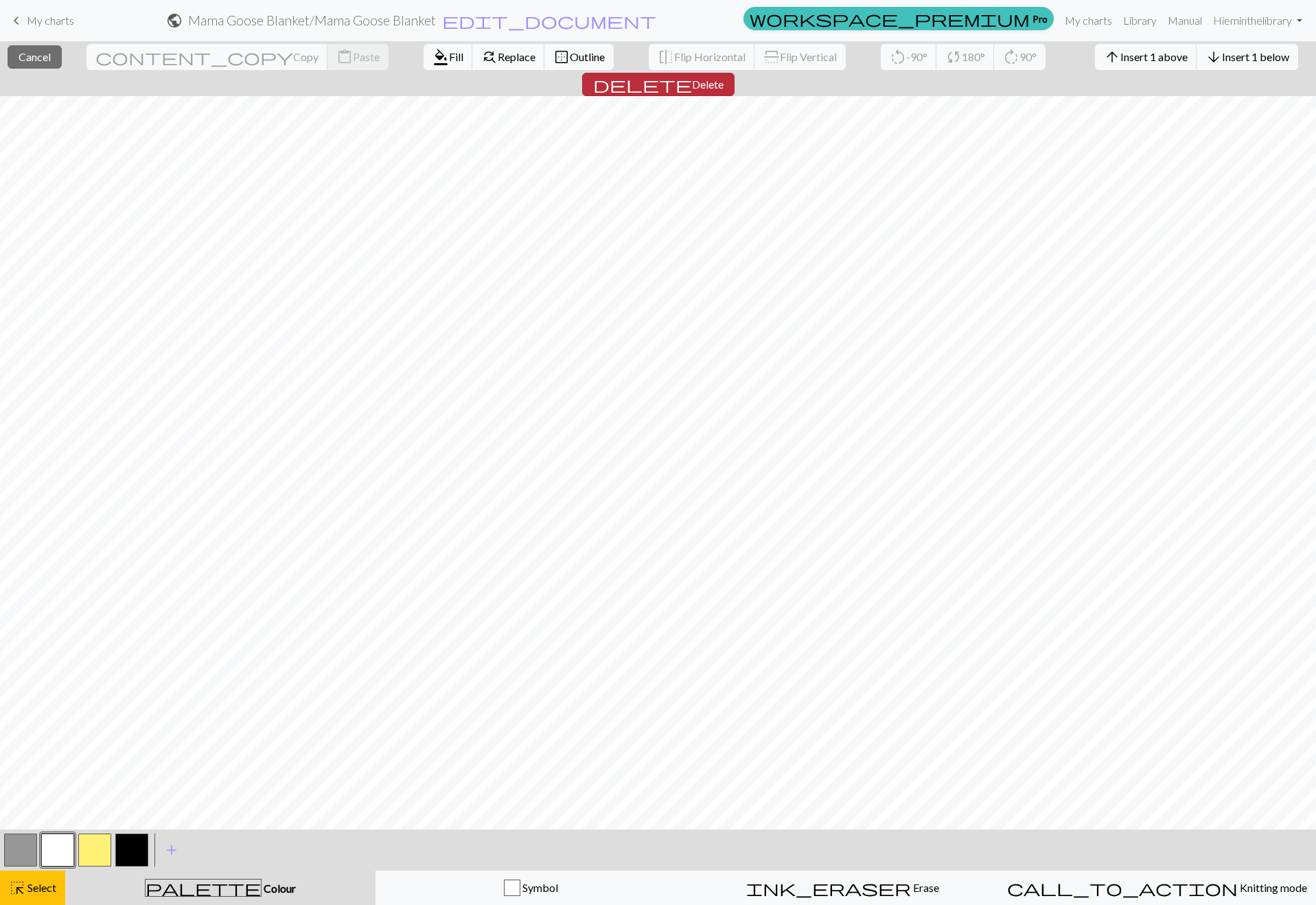
click at [735, 73] on button "delete Delete" at bounding box center [658, 84] width 152 height 23
click at [692, 75] on span "delete" at bounding box center [643, 84] width 99 height 19
click at [1121, 52] on span "Insert 1 above" at bounding box center [1154, 57] width 67 height 13
click at [1095, 67] on button "arrow_upward Insert 1 above" at bounding box center [1146, 57] width 103 height 26
click at [1121, 57] on span "Insert 1 above" at bounding box center [1154, 57] width 67 height 13
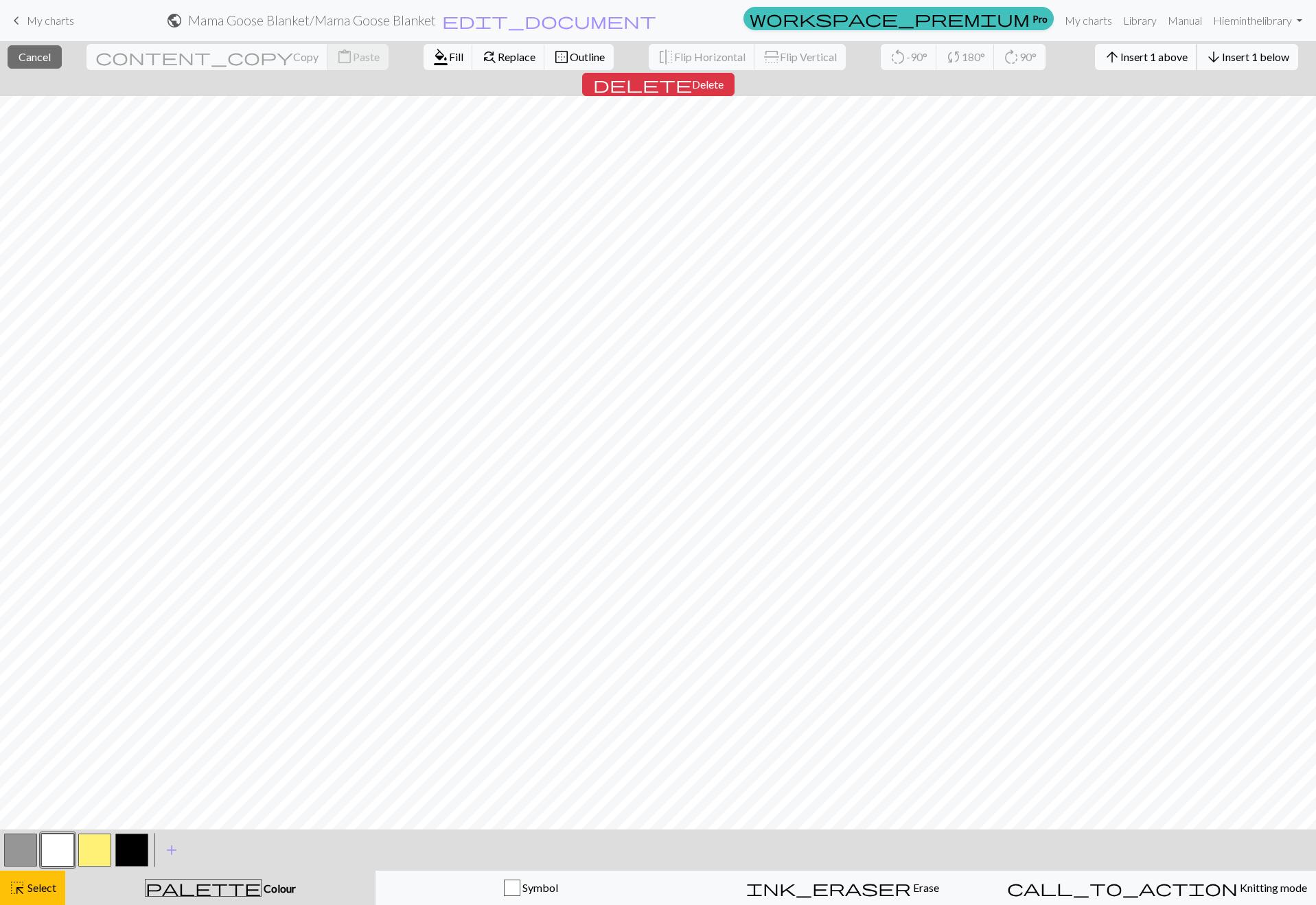
click at [1121, 58] on span "Insert 1 above" at bounding box center [1154, 57] width 67 height 13
click at [449, 57] on span "Fill" at bounding box center [456, 57] width 14 height 13
click at [433, 58] on span "format_color_fill" at bounding box center [440, 57] width 16 height 19
click at [433, 62] on span "format_color_fill" at bounding box center [440, 57] width 16 height 19
click at [433, 59] on span "format_color_fill" at bounding box center [440, 57] width 16 height 19
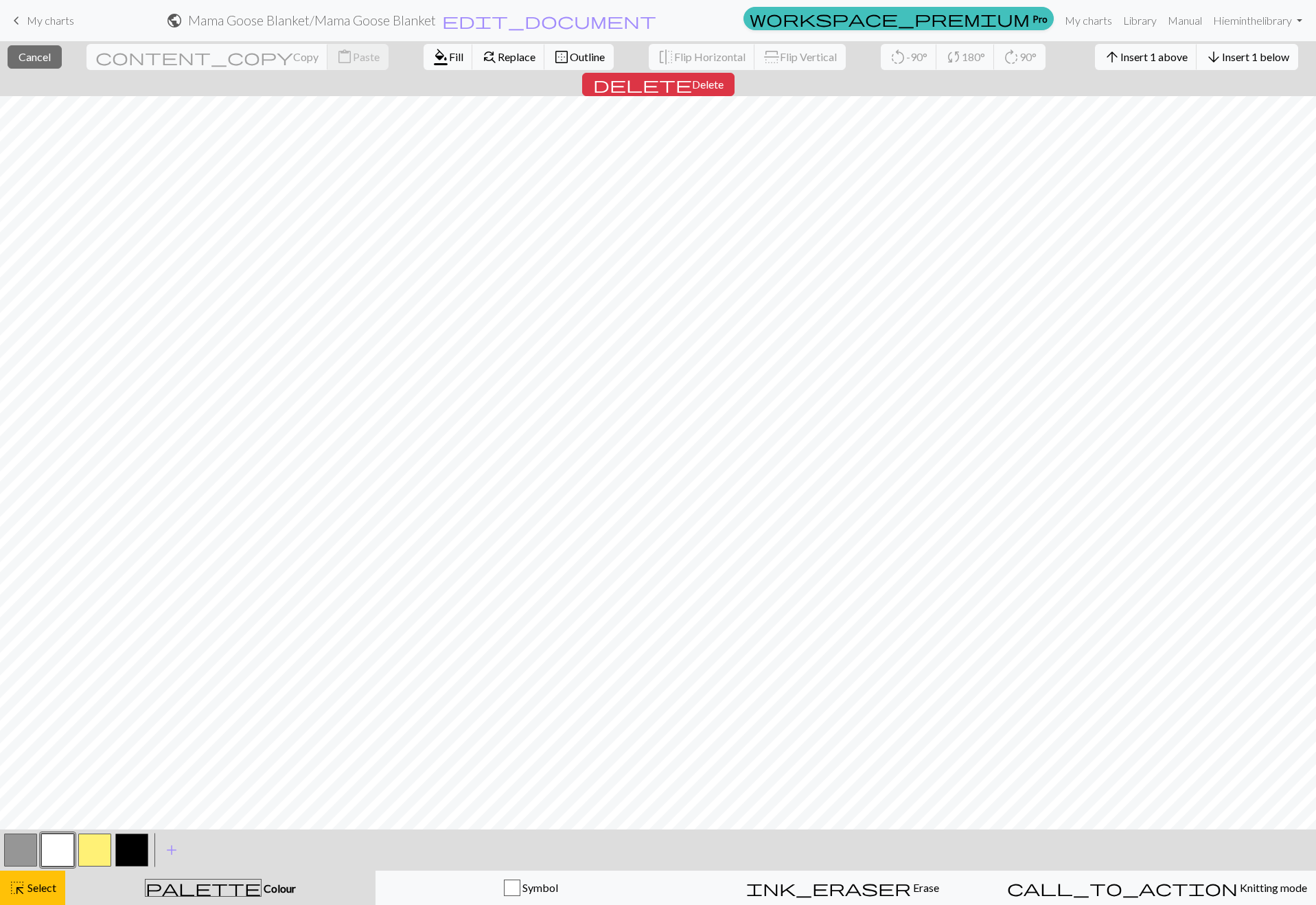
click at [1222, 58] on span "Insert 1 below" at bounding box center [1255, 57] width 67 height 13
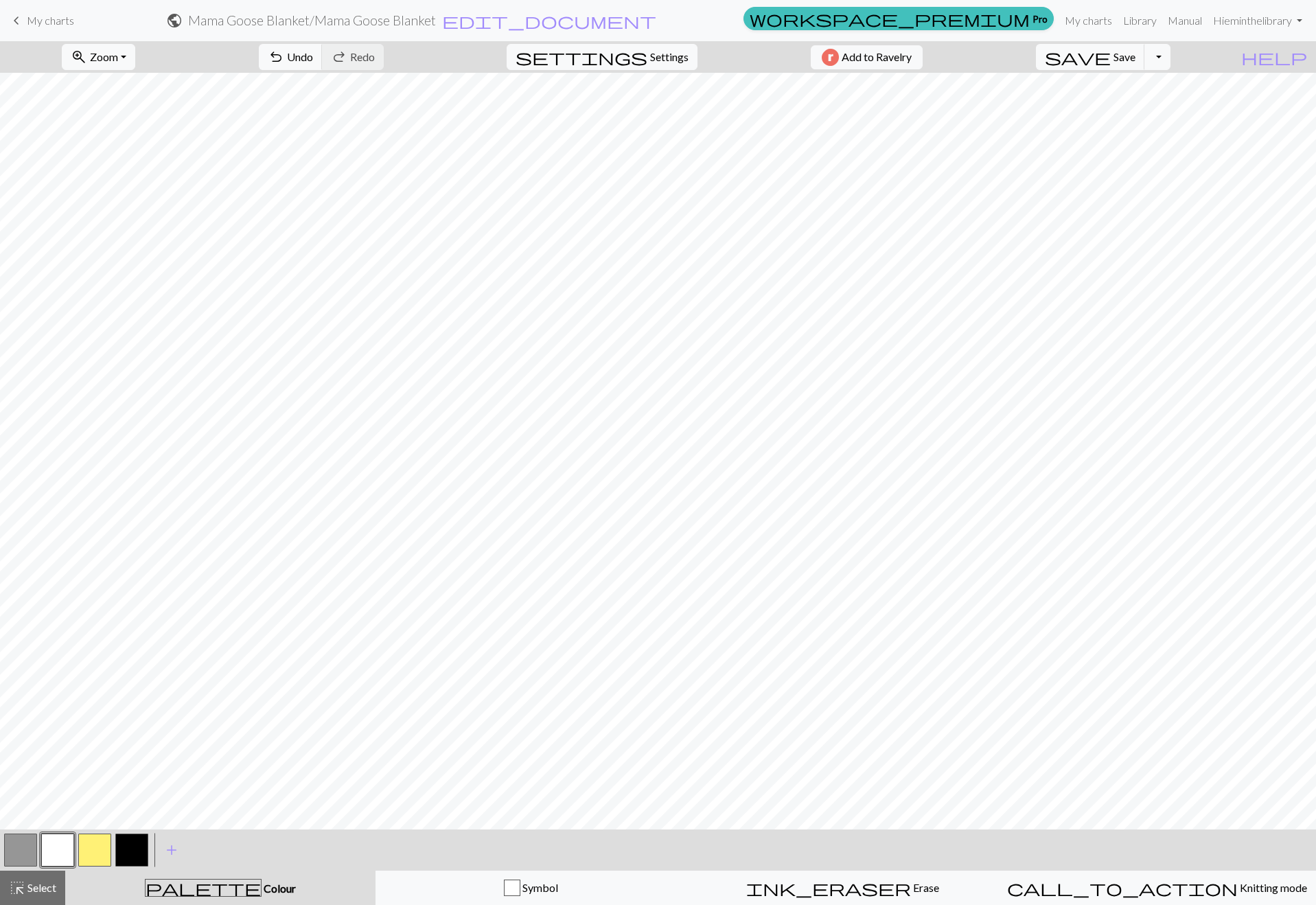
click at [18, 850] on button "button" at bounding box center [21, 850] width 33 height 33
click at [51, 857] on button "button" at bounding box center [57, 850] width 33 height 33
